Goal: Information Seeking & Learning: Learn about a topic

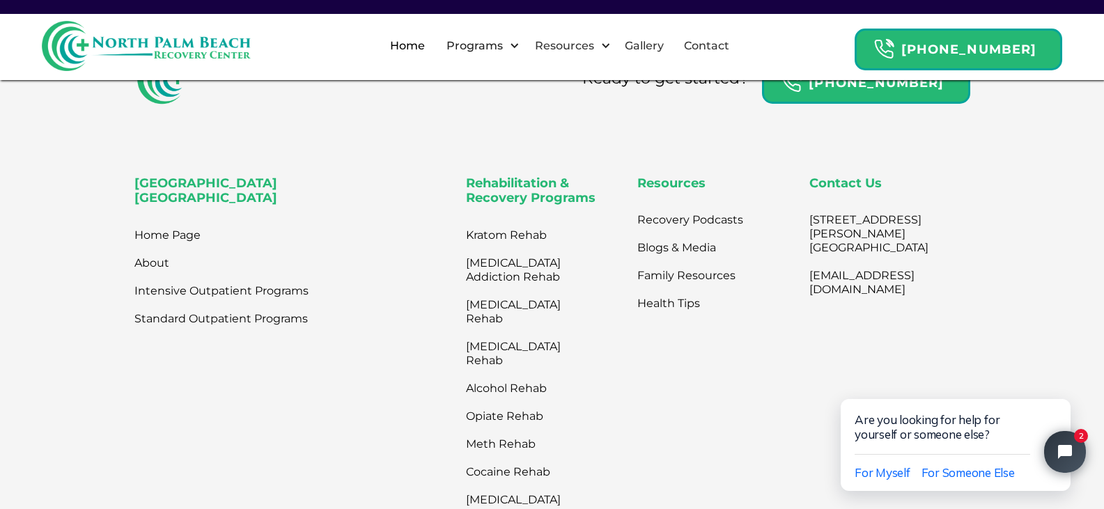
scroll to position [4496, 0]
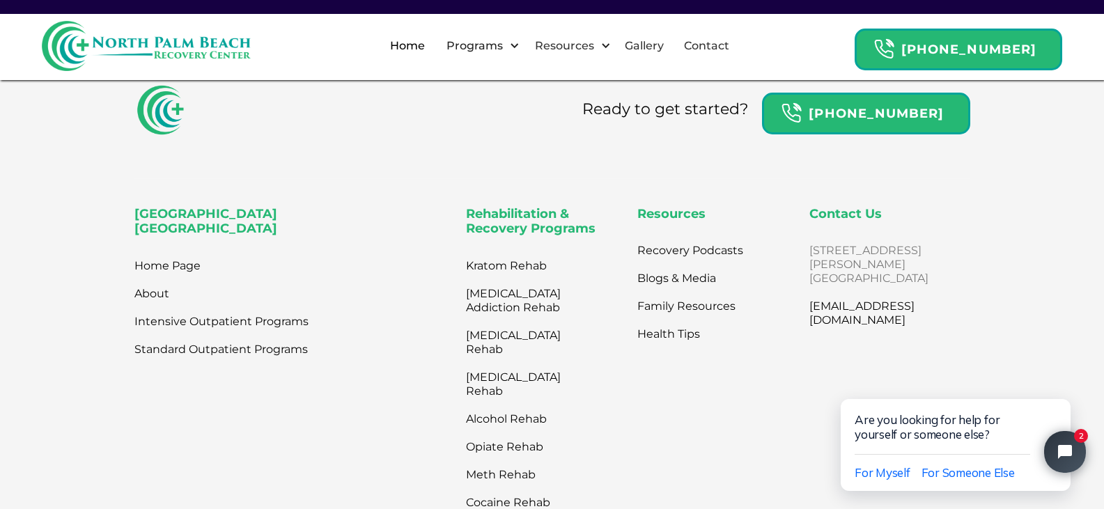
click at [812, 251] on link "2801 N. Flagler Dr. West Palm Beach, FL 33407" at bounding box center [869, 265] width 119 height 56
click at [433, 52] on link "Home" at bounding box center [408, 46] width 52 height 45
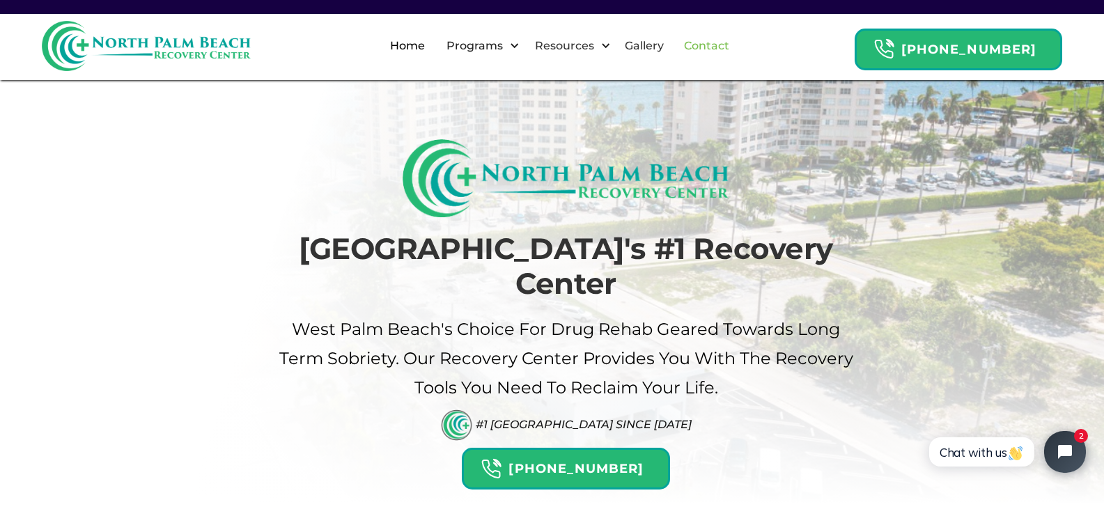
click at [732, 45] on link "Contact" at bounding box center [707, 46] width 62 height 45
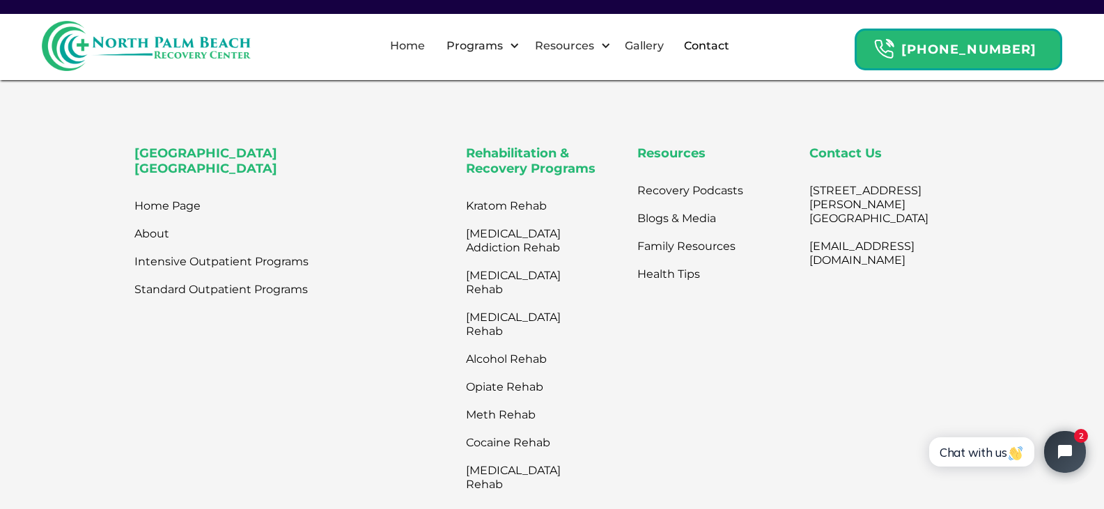
scroll to position [1072, 0]
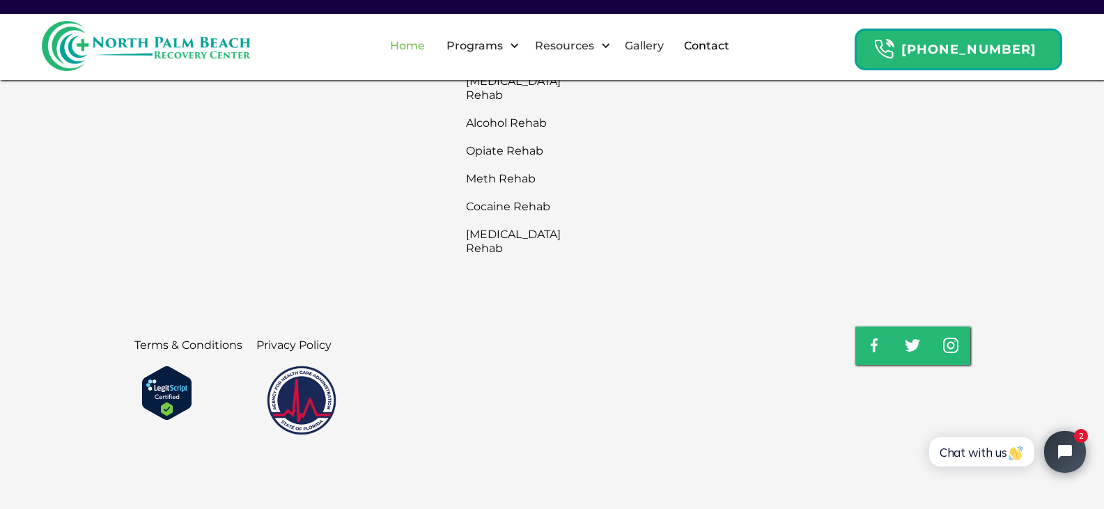
click at [433, 46] on link "Home" at bounding box center [408, 46] width 52 height 45
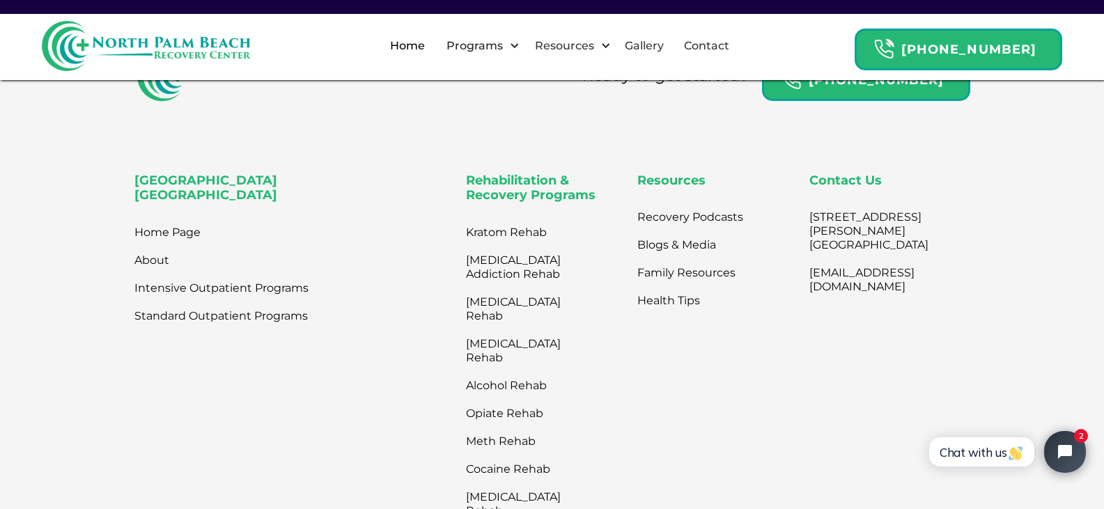
scroll to position [4599, 0]
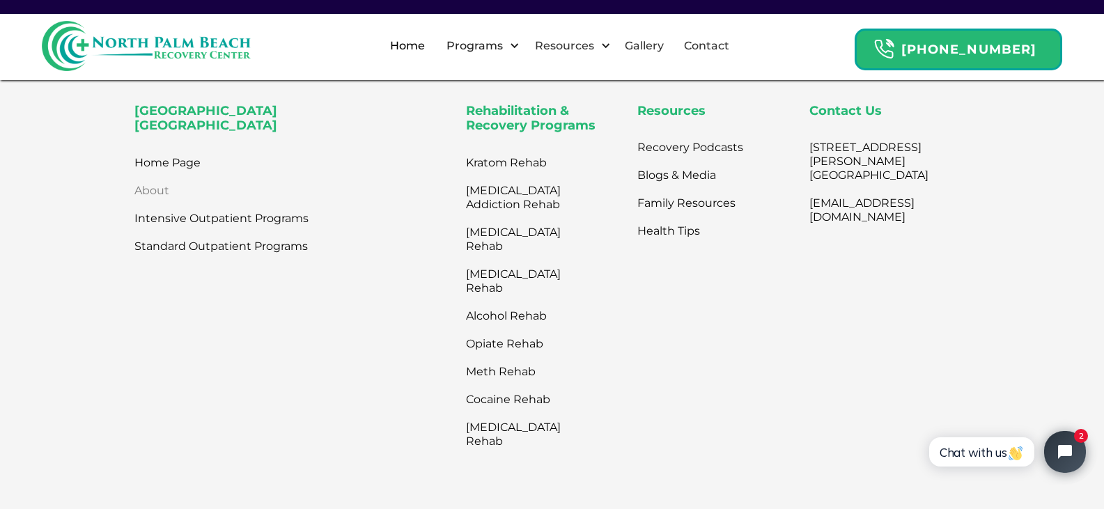
click at [150, 183] on link "About" at bounding box center [151, 191] width 35 height 28
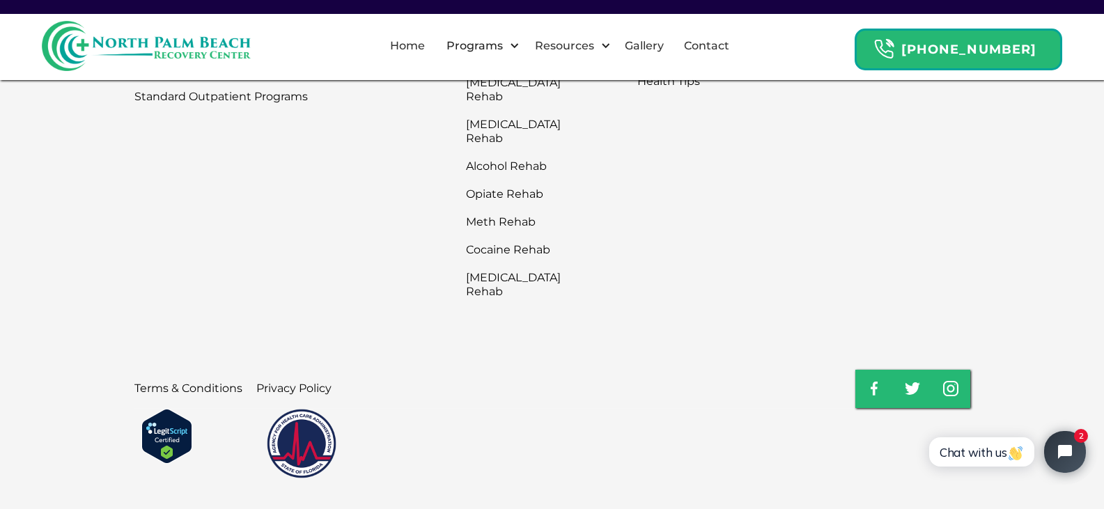
scroll to position [3366, 0]
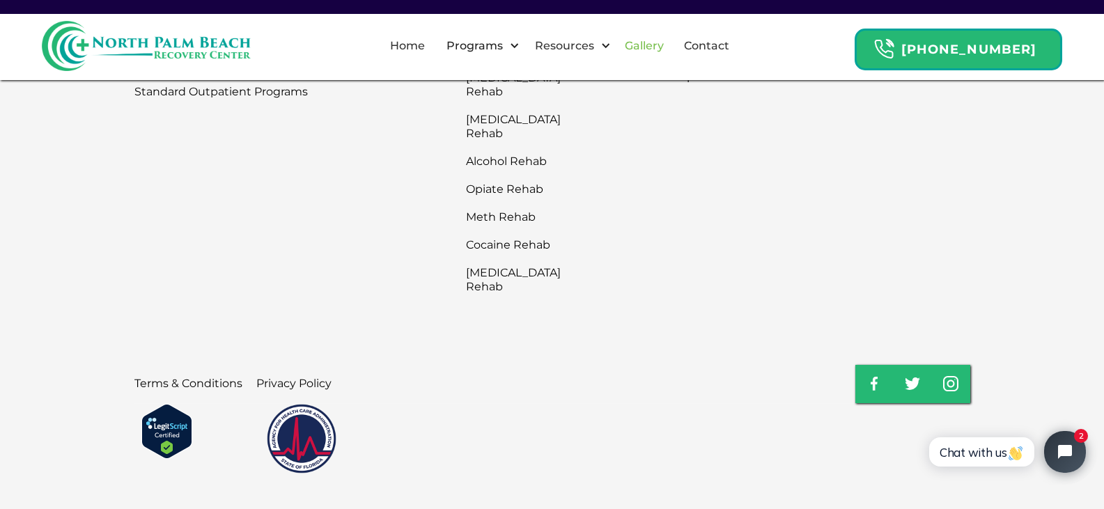
click at [665, 45] on link "Gallery" at bounding box center [645, 46] width 56 height 45
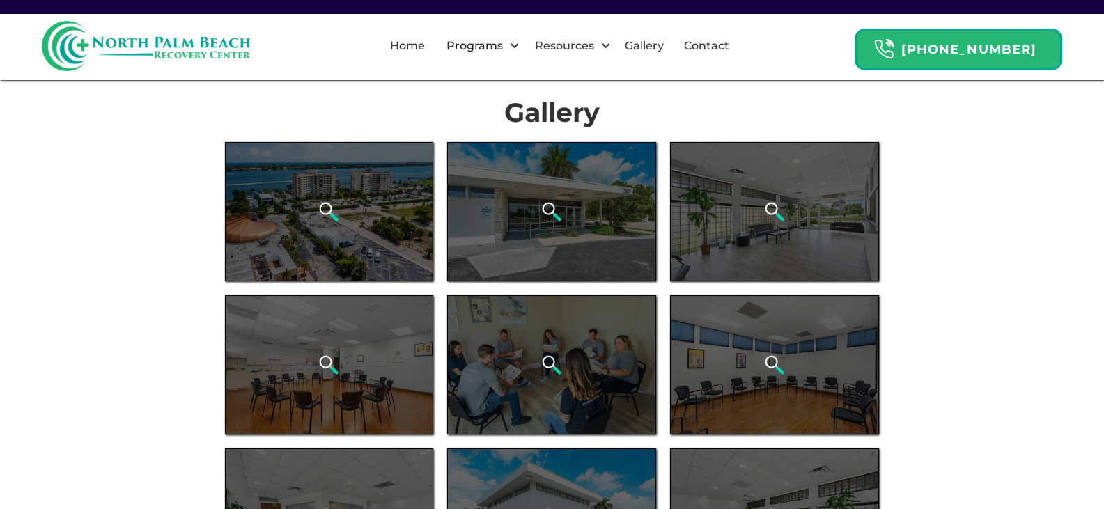
click at [596, 45] on div "Resources" at bounding box center [565, 46] width 66 height 17
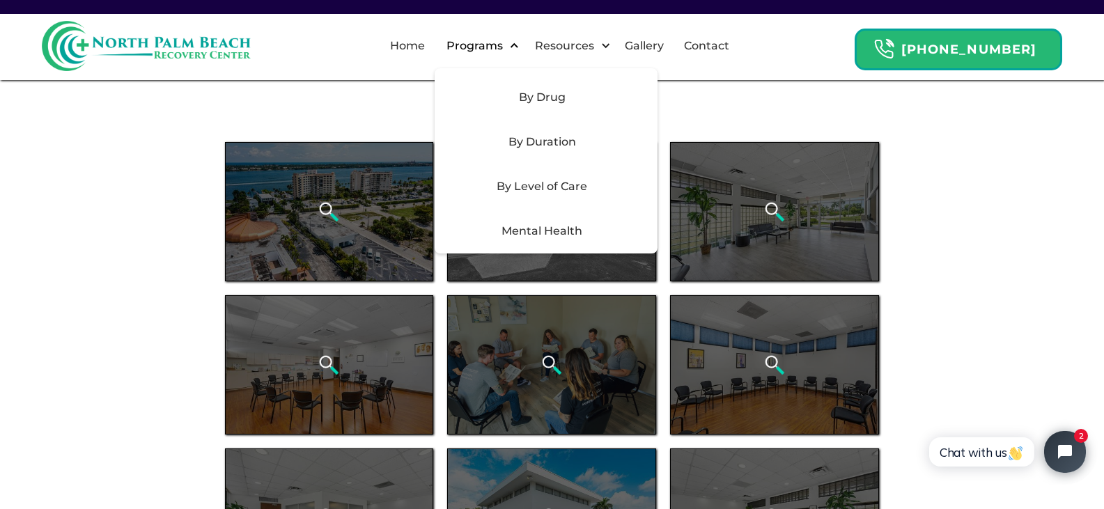
click at [489, 34] on div "Programs" at bounding box center [479, 46] width 88 height 45
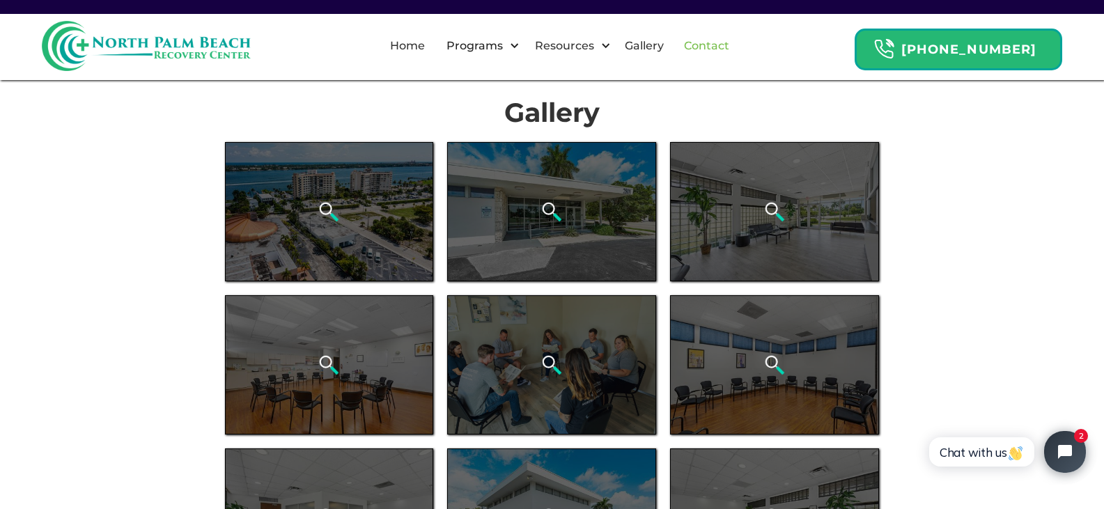
click at [711, 45] on link "Contact" at bounding box center [707, 46] width 62 height 45
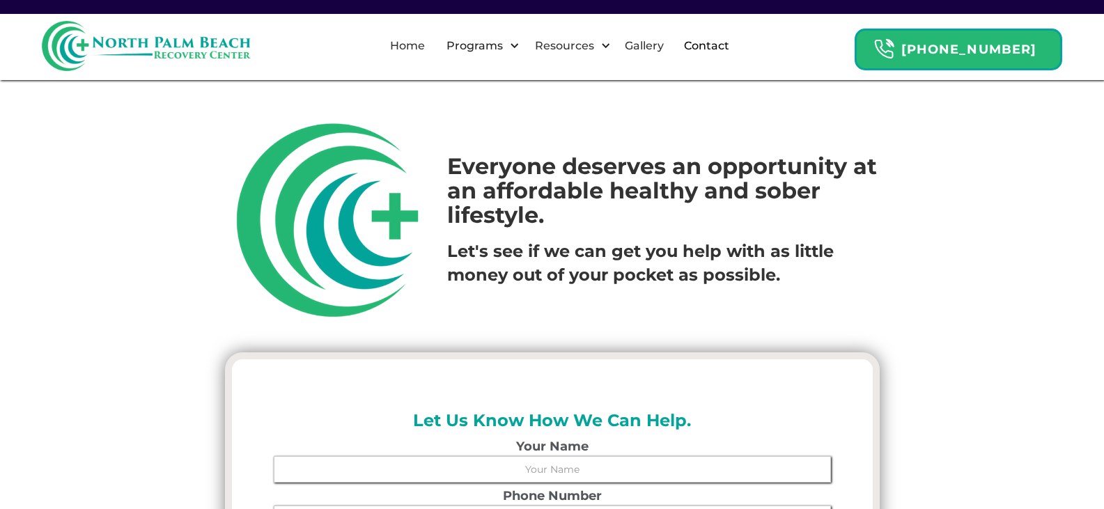
click at [397, 45] on div "Home Programs By Drug [MEDICAL_DATA] Addiction Rehab Alcohol Rehab [MEDICAL_DAT…" at bounding box center [552, 46] width 1021 height 50
click at [433, 43] on link "Home" at bounding box center [408, 46] width 52 height 45
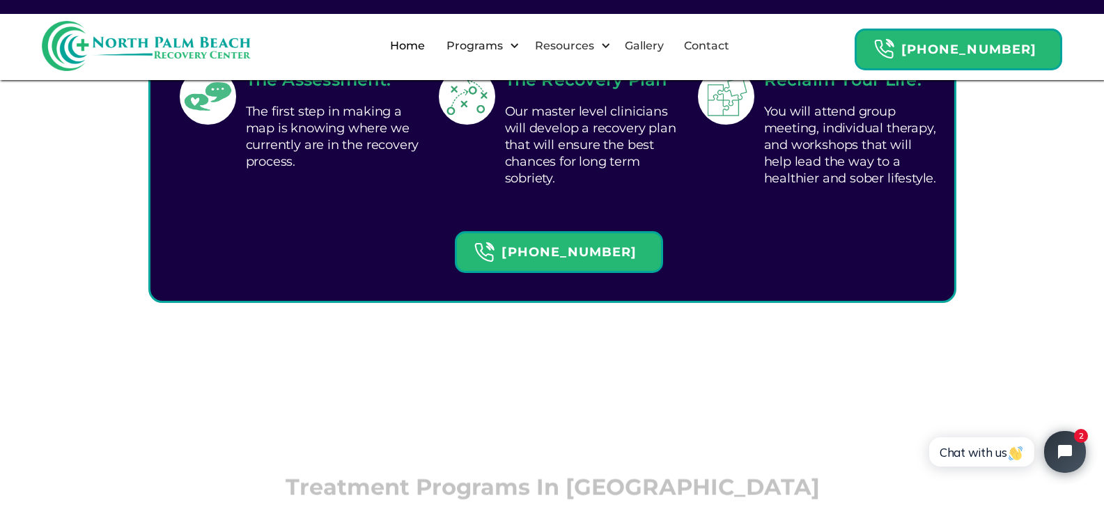
scroll to position [906, 0]
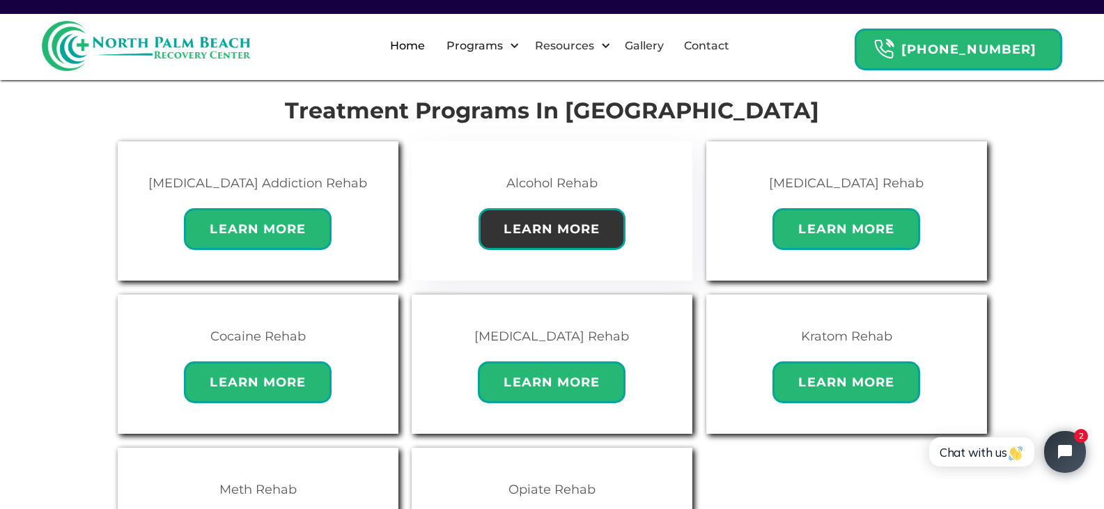
click at [586, 208] on div "Learn More" at bounding box center [553, 229] width 148 height 42
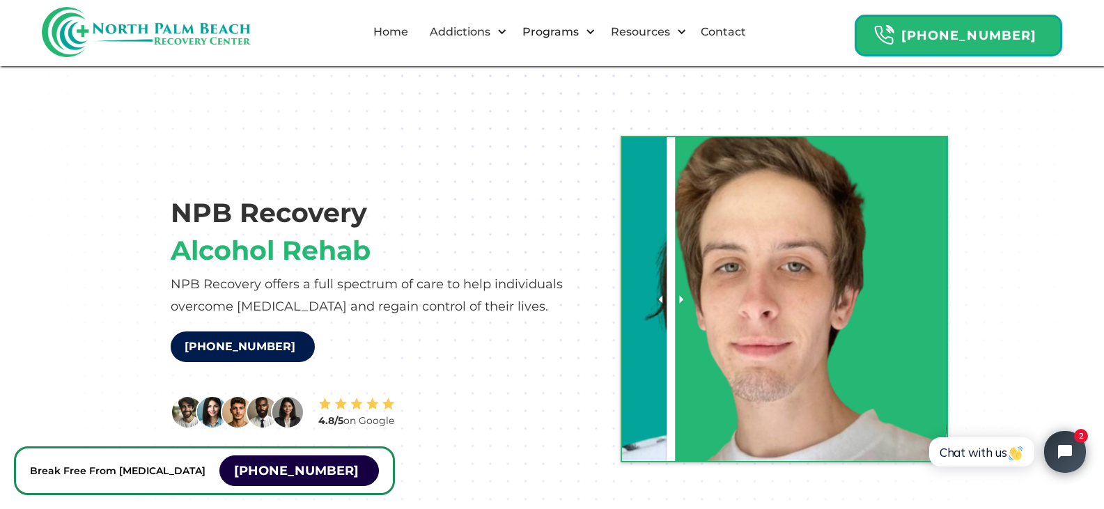
drag, startPoint x: 793, startPoint y: 299, endPoint x: 670, endPoint y: 314, distance: 124.2
click at [670, 314] on div at bounding box center [671, 299] width 8 height 324
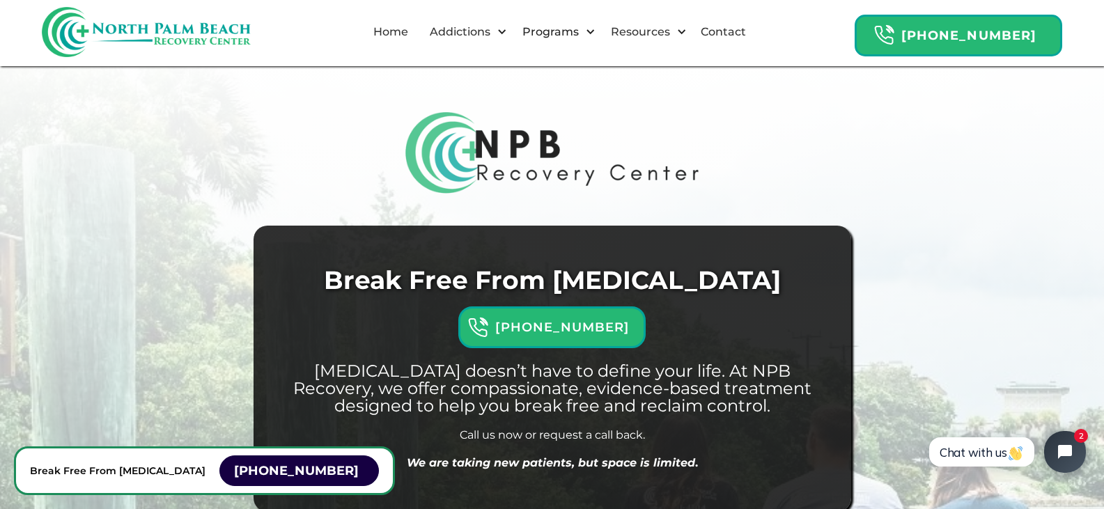
scroll to position [15926, 0]
